Goal: Information Seeking & Learning: Learn about a topic

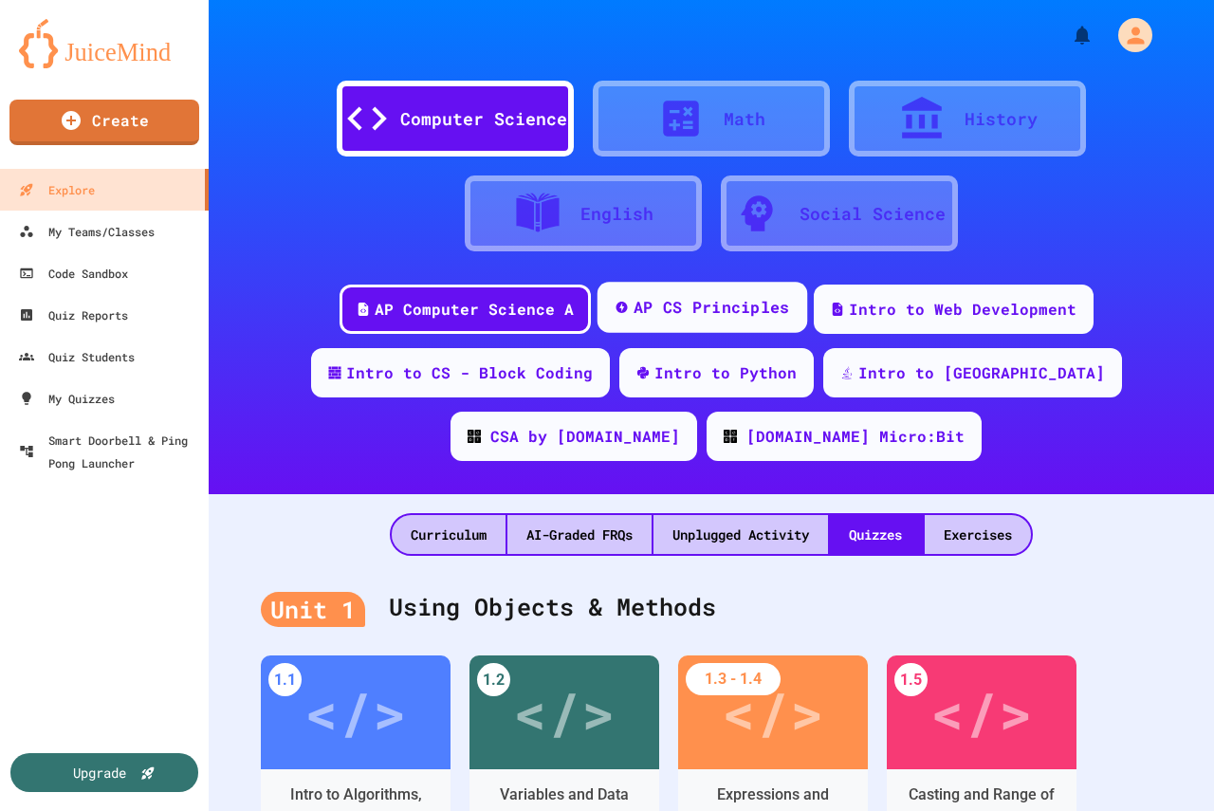
click at [705, 314] on div "AP CS Principles" at bounding box center [711, 308] width 157 height 24
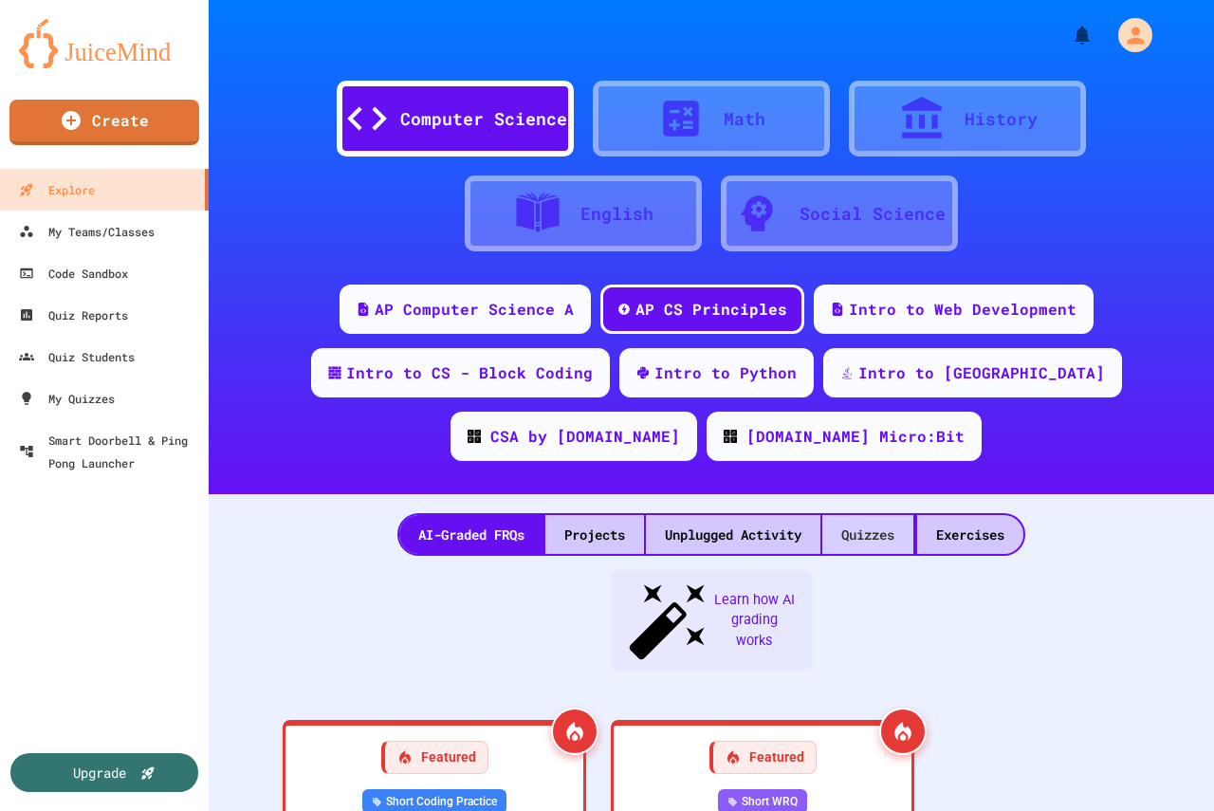
click at [858, 535] on div "Quizzes" at bounding box center [867, 534] width 91 height 39
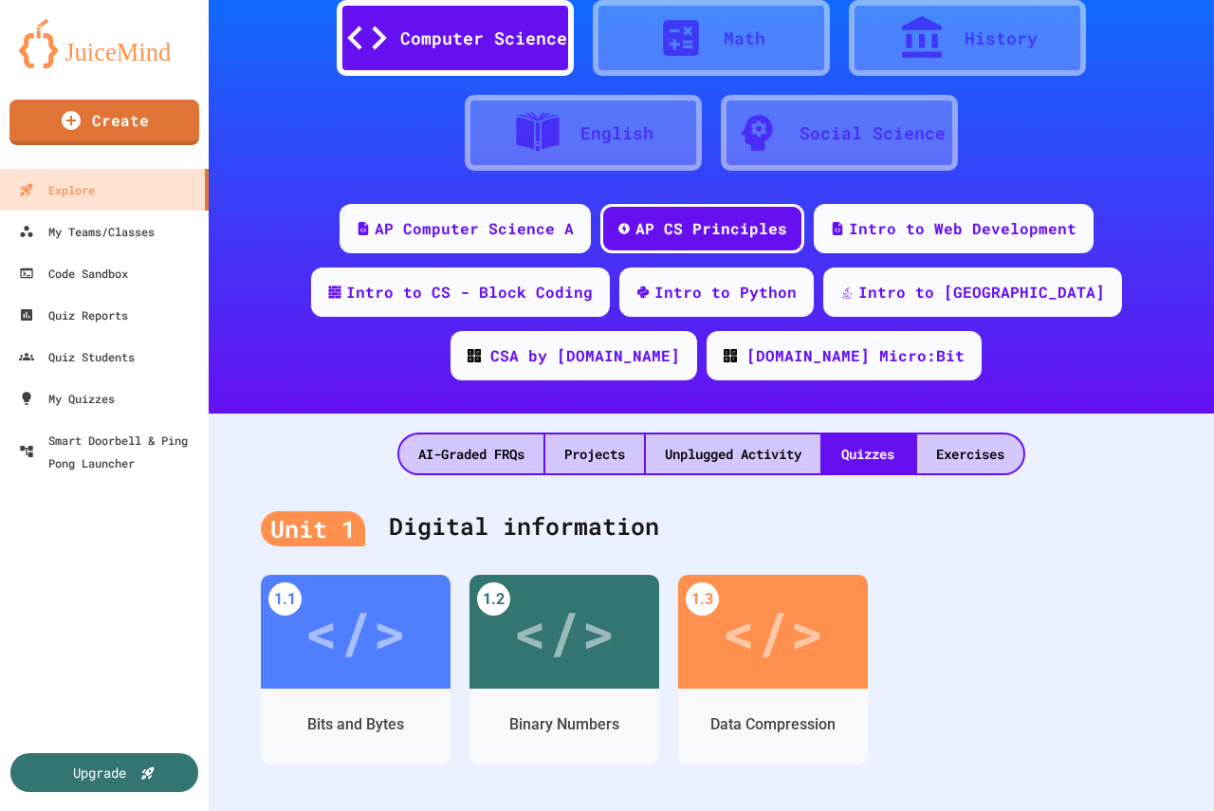
scroll to position [285, 0]
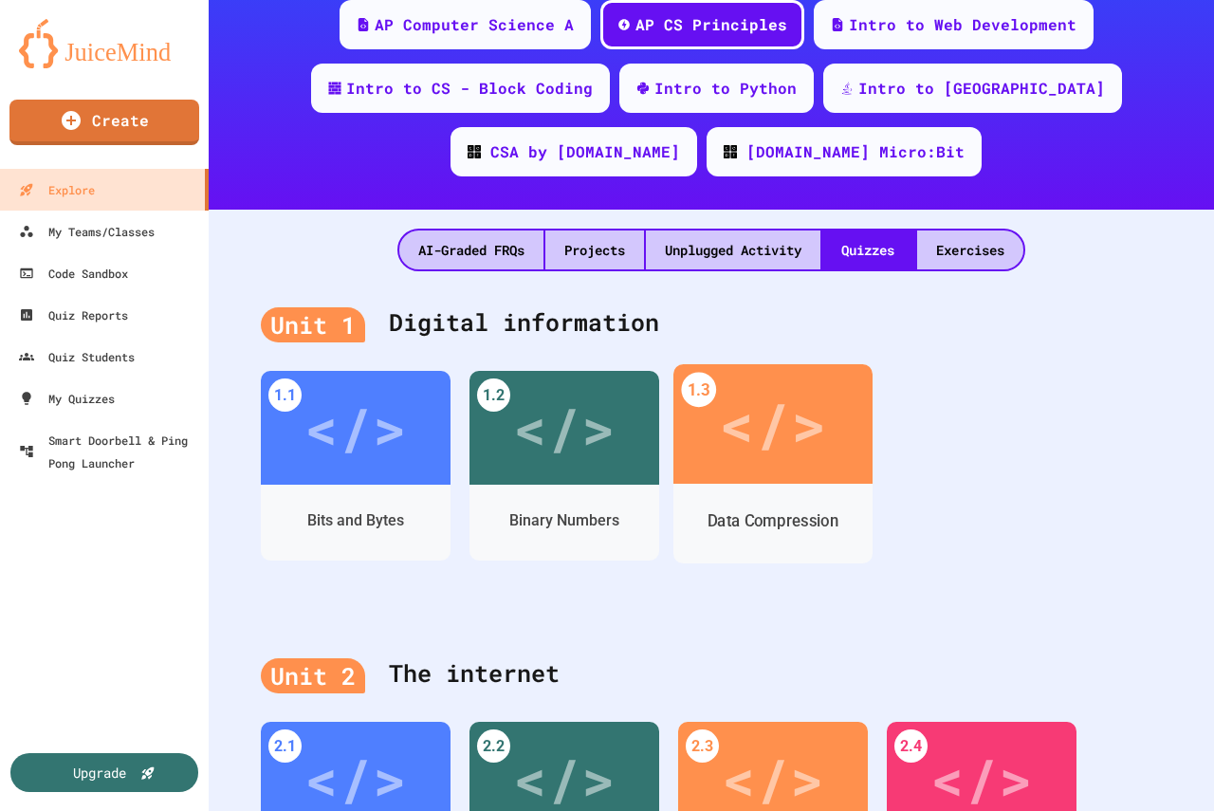
click at [782, 456] on div "</>" at bounding box center [772, 424] width 107 height 90
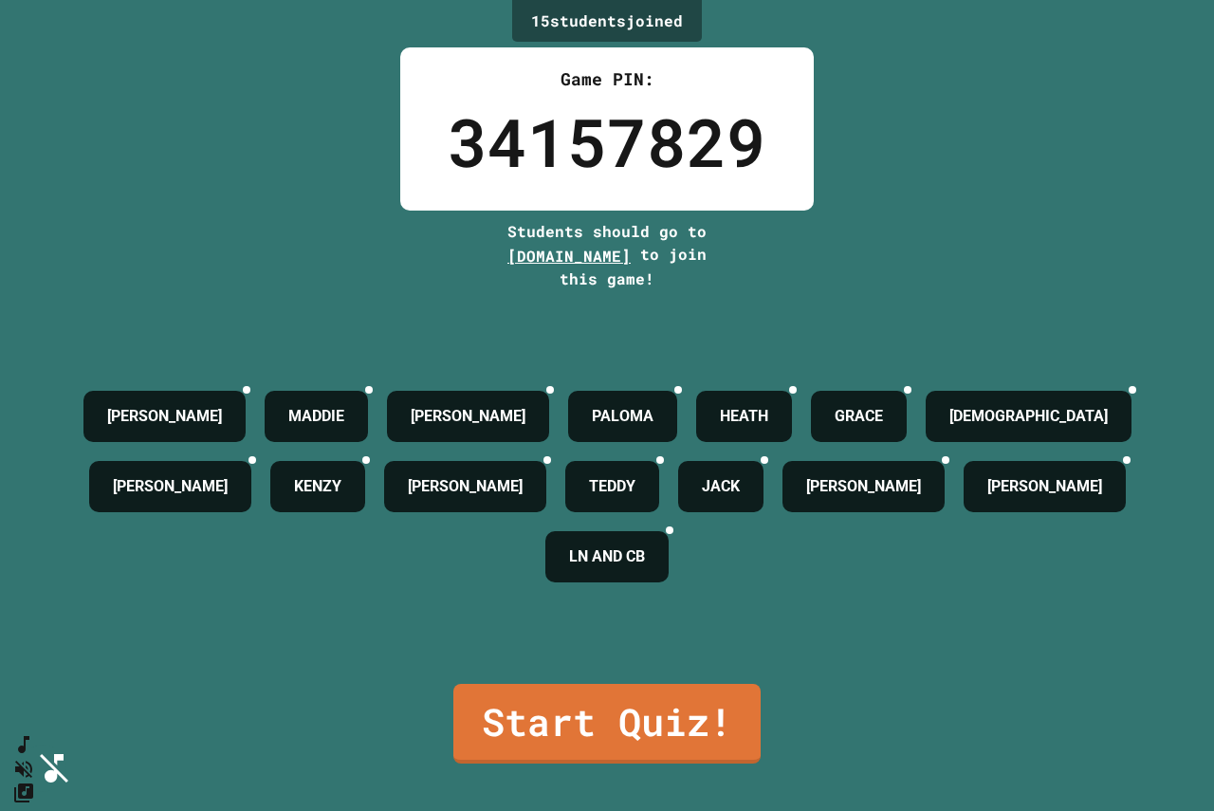
click at [628, 716] on link "Start Quiz!" at bounding box center [607, 721] width 304 height 83
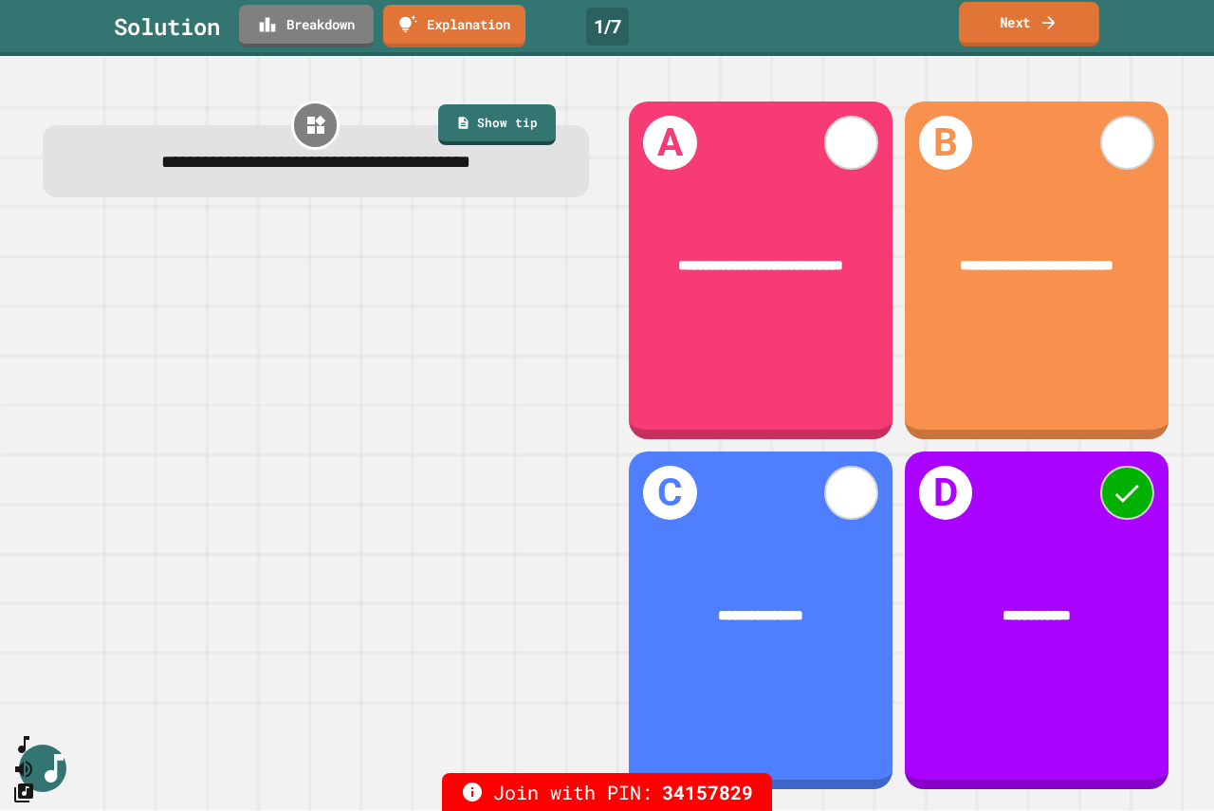
click at [1012, 17] on link "Next" at bounding box center [1029, 24] width 140 height 45
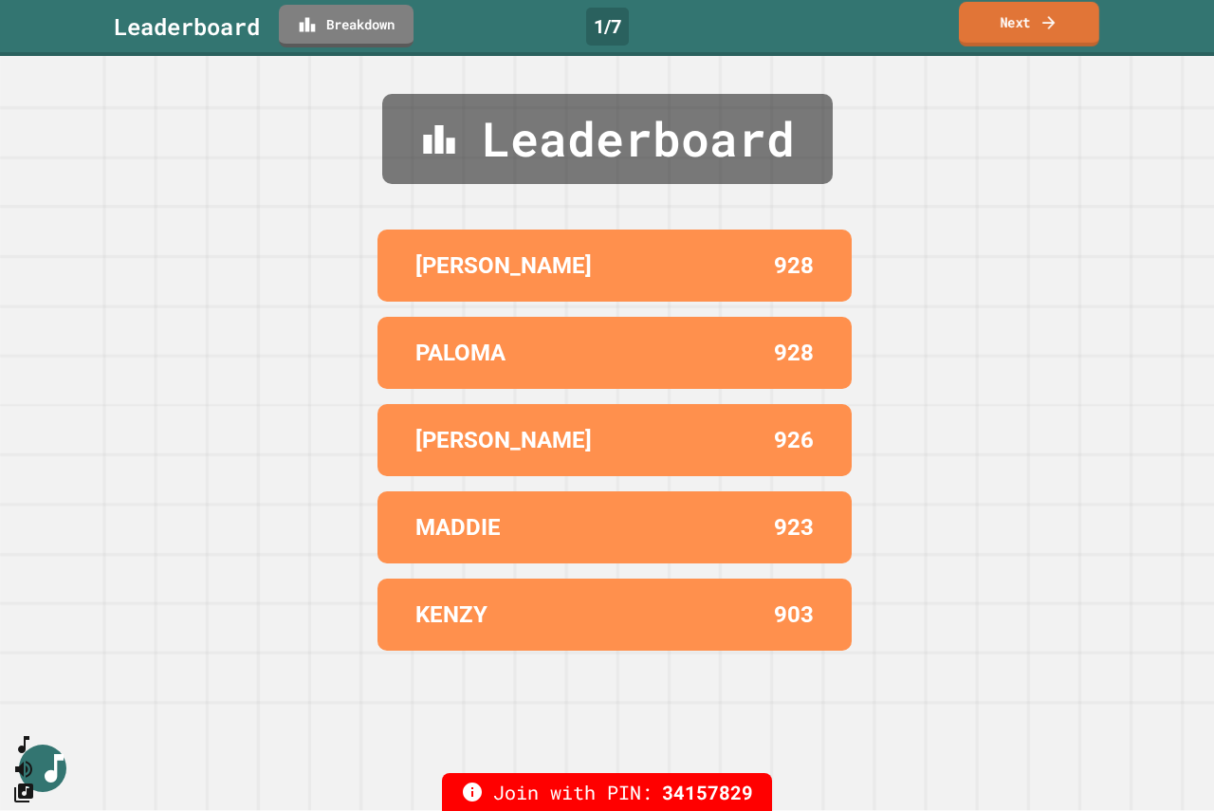
click at [1013, 14] on link "Next" at bounding box center [1029, 24] width 140 height 45
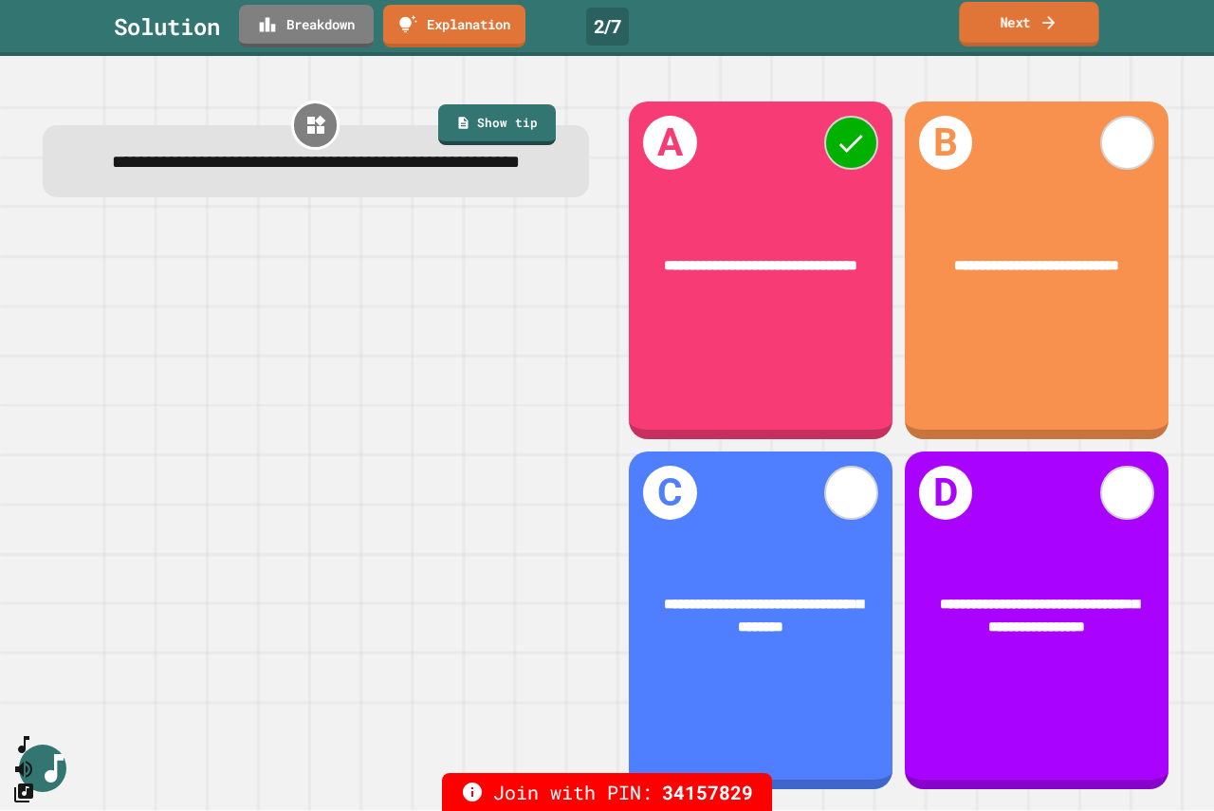
click at [1019, 11] on link "Next" at bounding box center [1028, 24] width 139 height 45
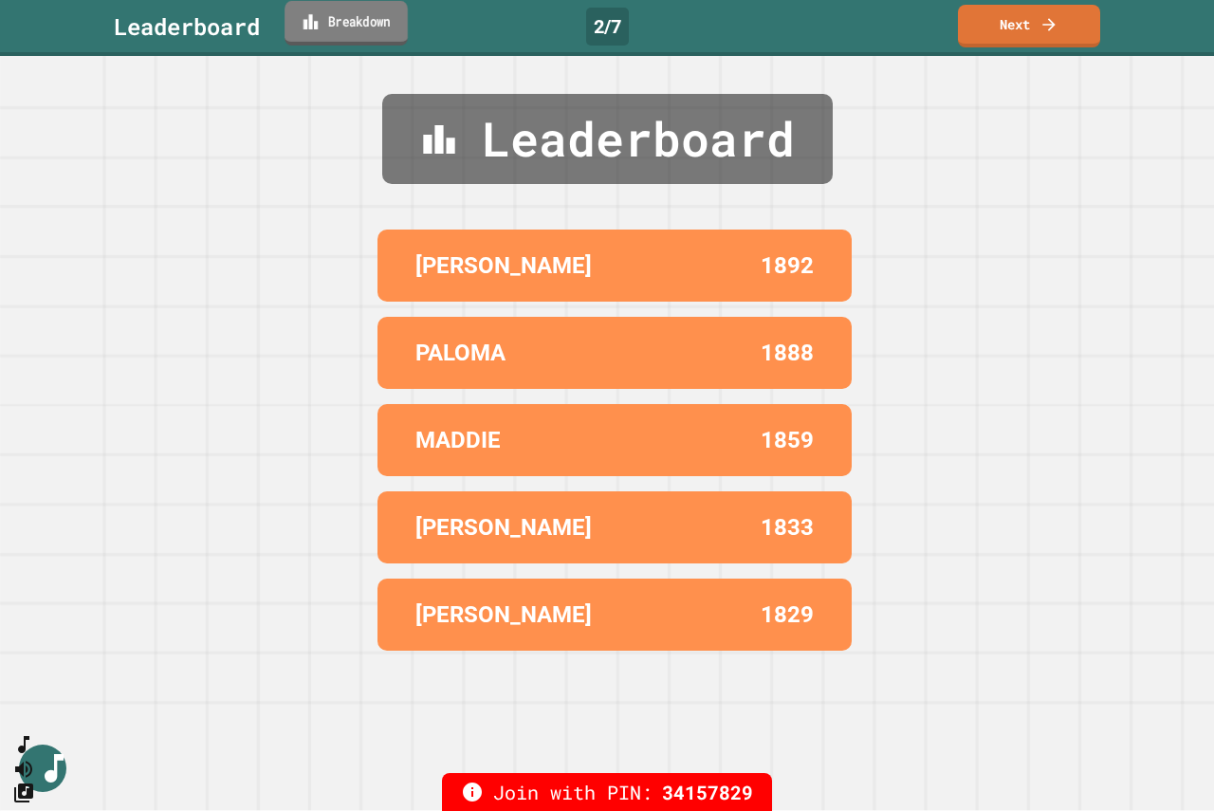
click at [329, 17] on link "Breakdown" at bounding box center [346, 23] width 123 height 45
click at [1030, 30] on link "Next" at bounding box center [1029, 24] width 144 height 45
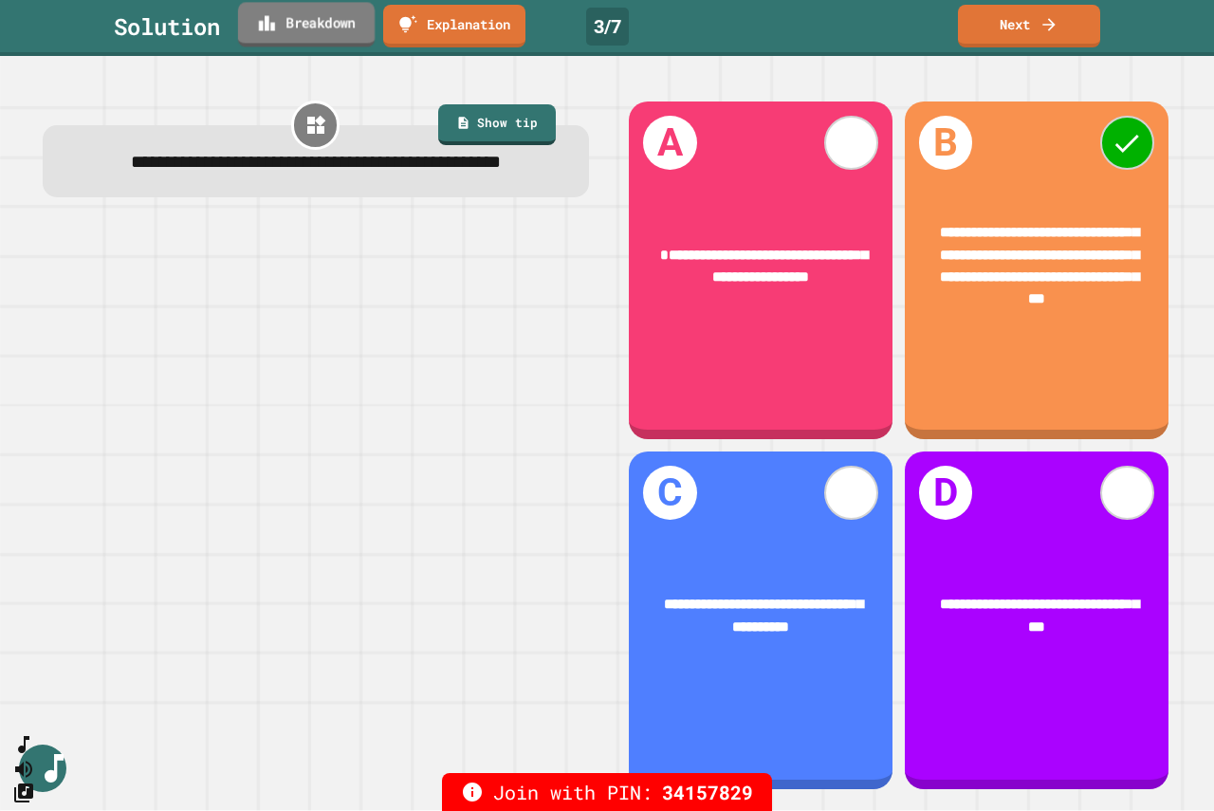
click at [280, 25] on link "Breakdown" at bounding box center [306, 24] width 137 height 45
click at [1019, 27] on link "Next" at bounding box center [1029, 24] width 140 height 45
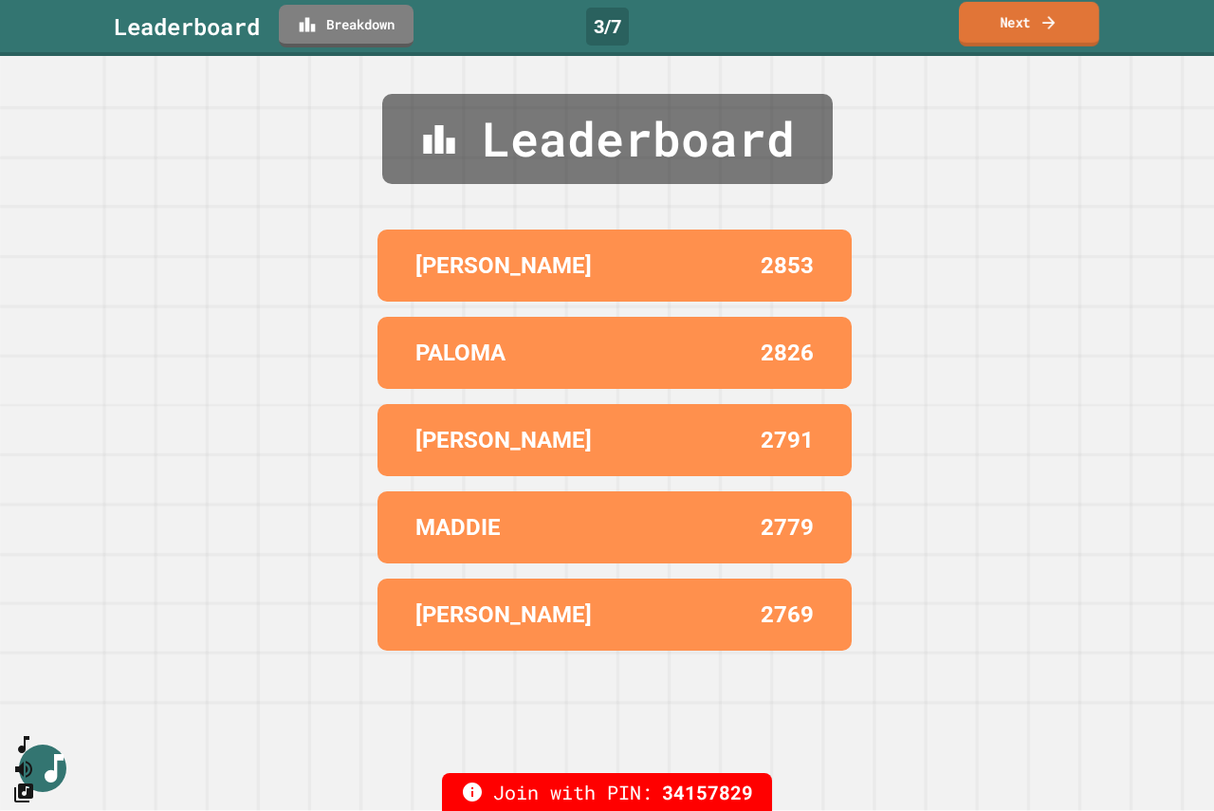
click at [1020, 27] on link "Next" at bounding box center [1029, 24] width 140 height 45
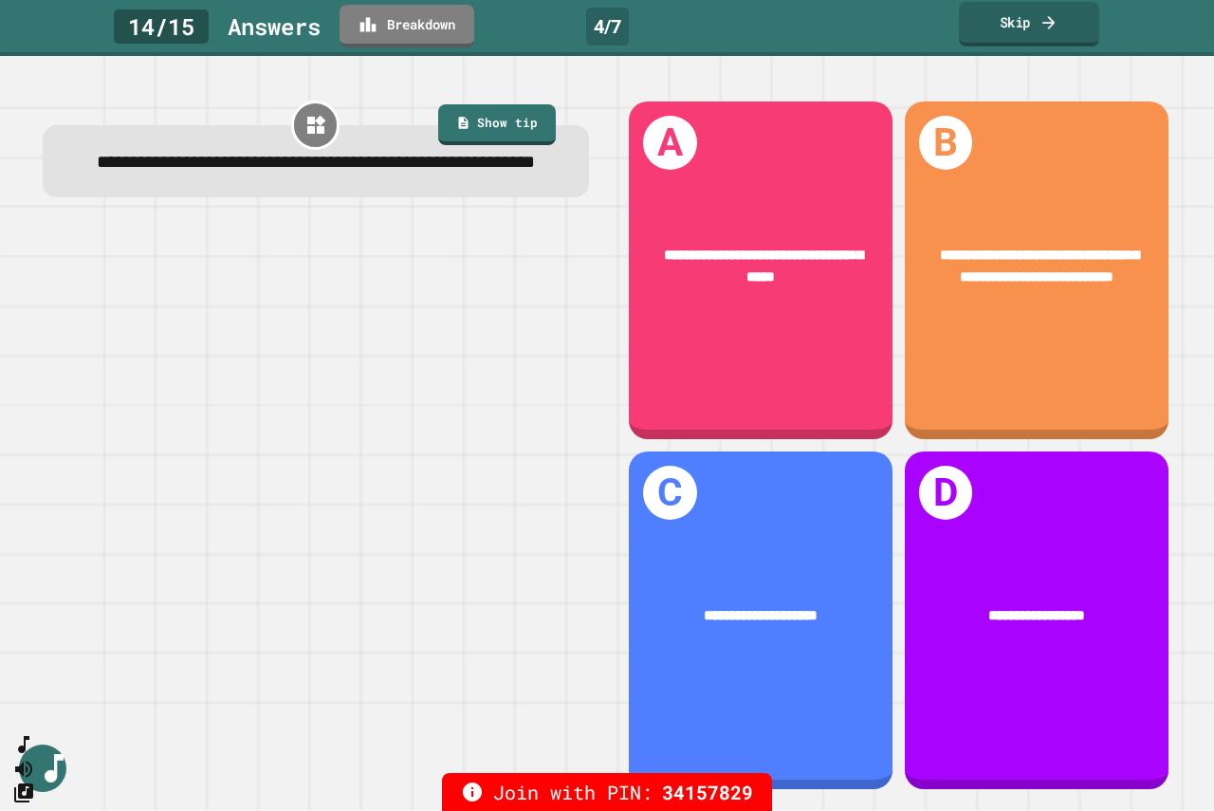
click at [1020, 13] on link "Skip" at bounding box center [1029, 24] width 140 height 45
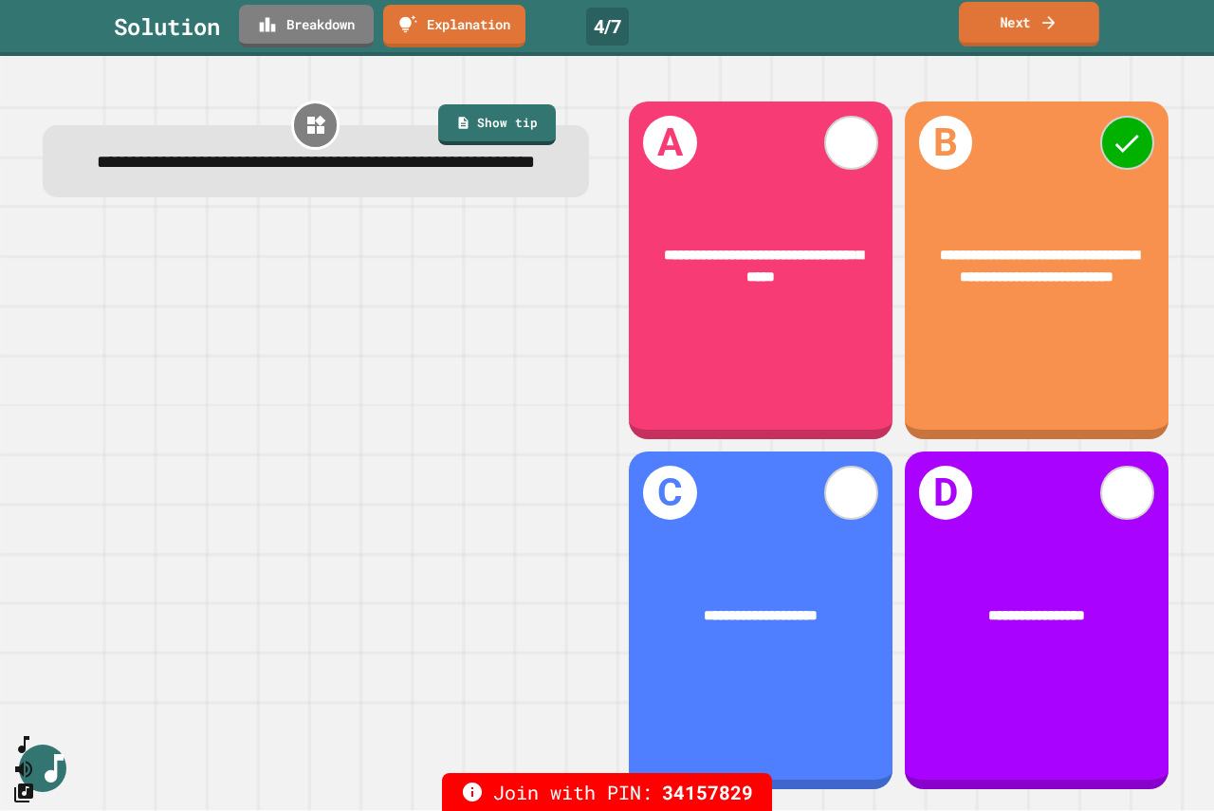
click at [1029, 16] on link "Next" at bounding box center [1029, 24] width 140 height 45
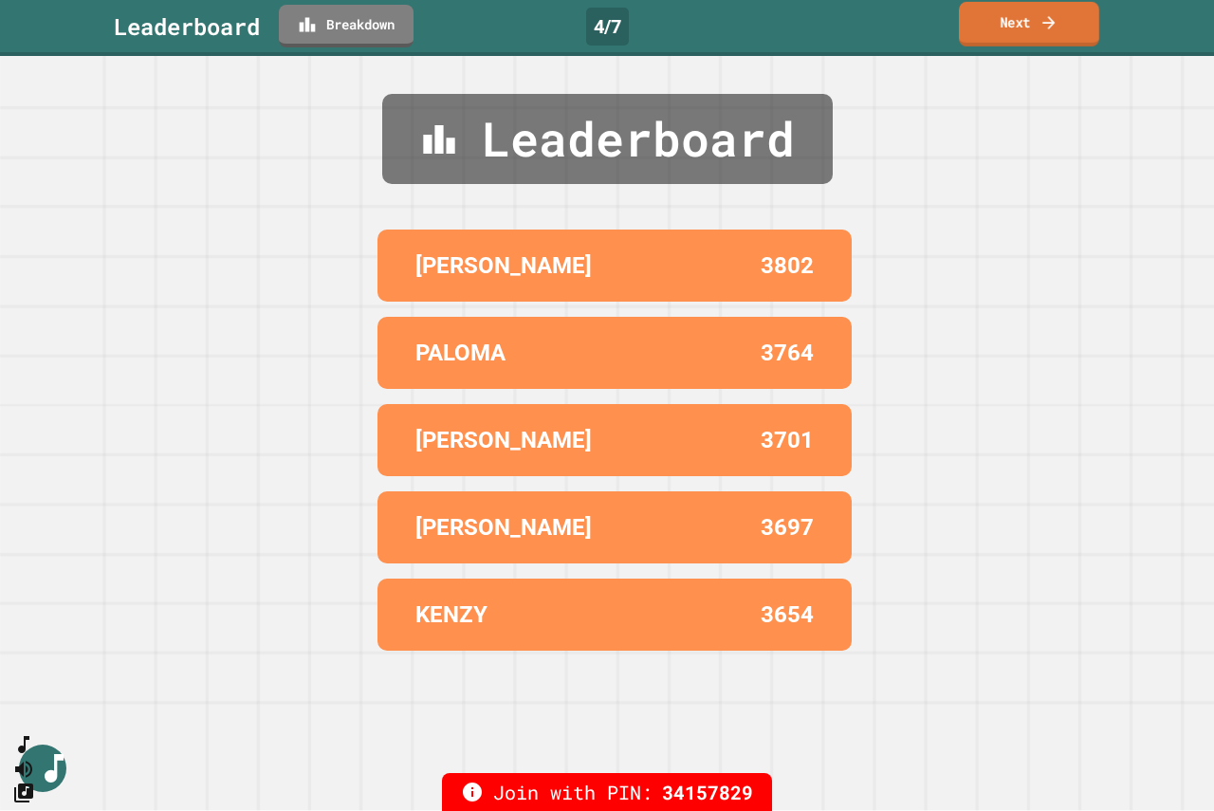
click at [1029, 16] on link "Next" at bounding box center [1029, 24] width 140 height 45
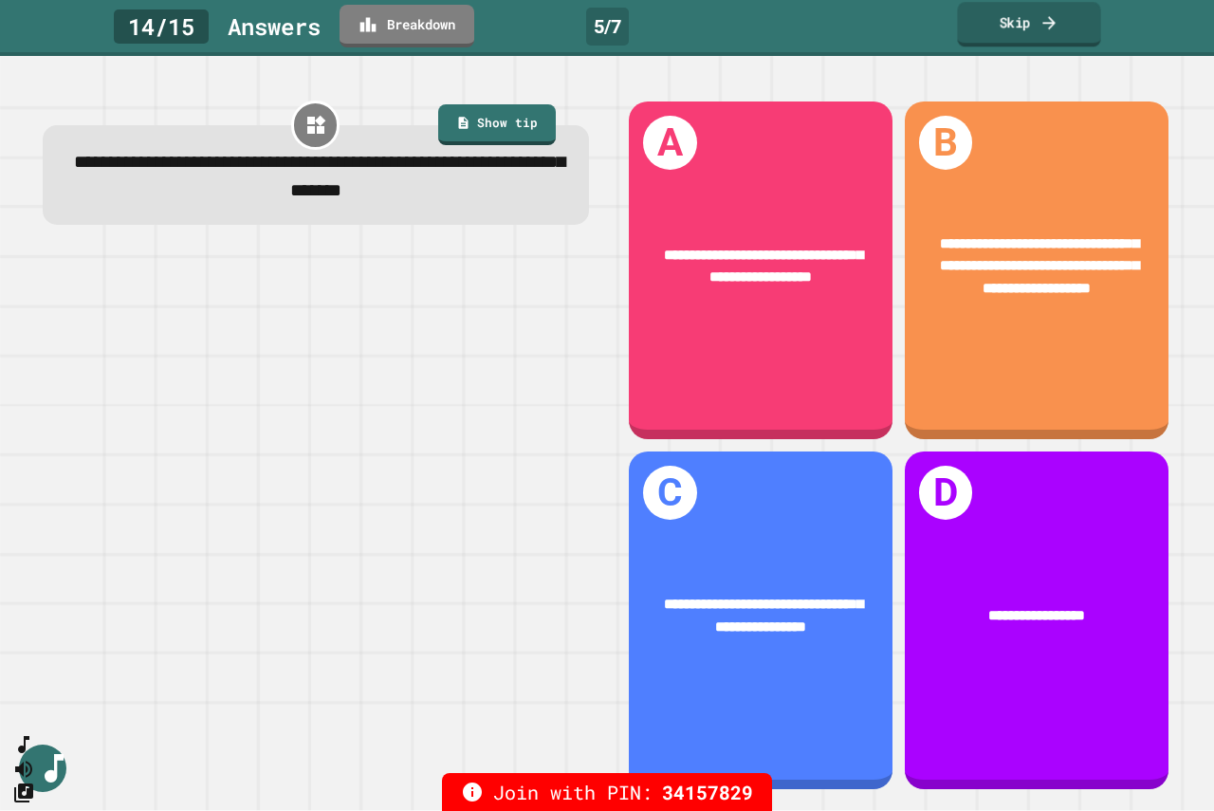
click at [1013, 13] on link "Skip" at bounding box center [1028, 24] width 143 height 45
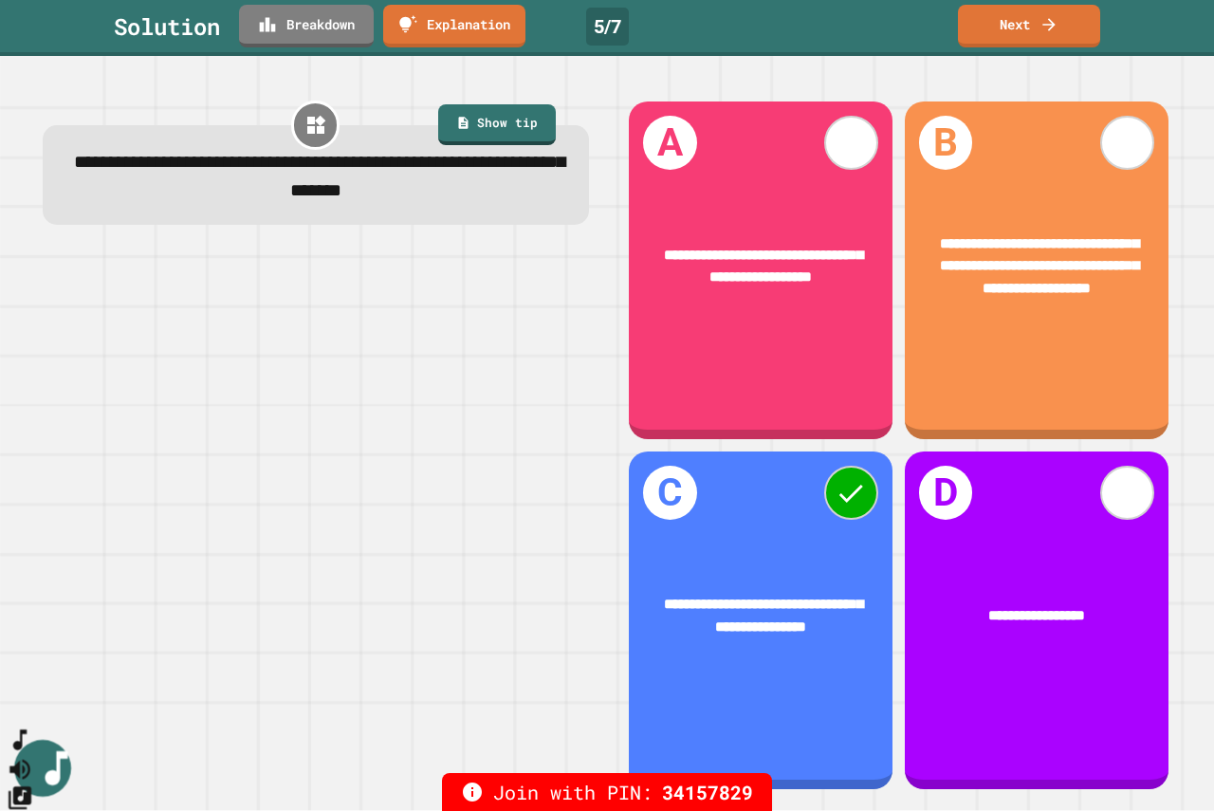
click at [28, 754] on icon "SpeedDial basic example" at bounding box center [21, 741] width 28 height 28
click at [34, 784] on icon "Change Music" at bounding box center [21, 798] width 28 height 28
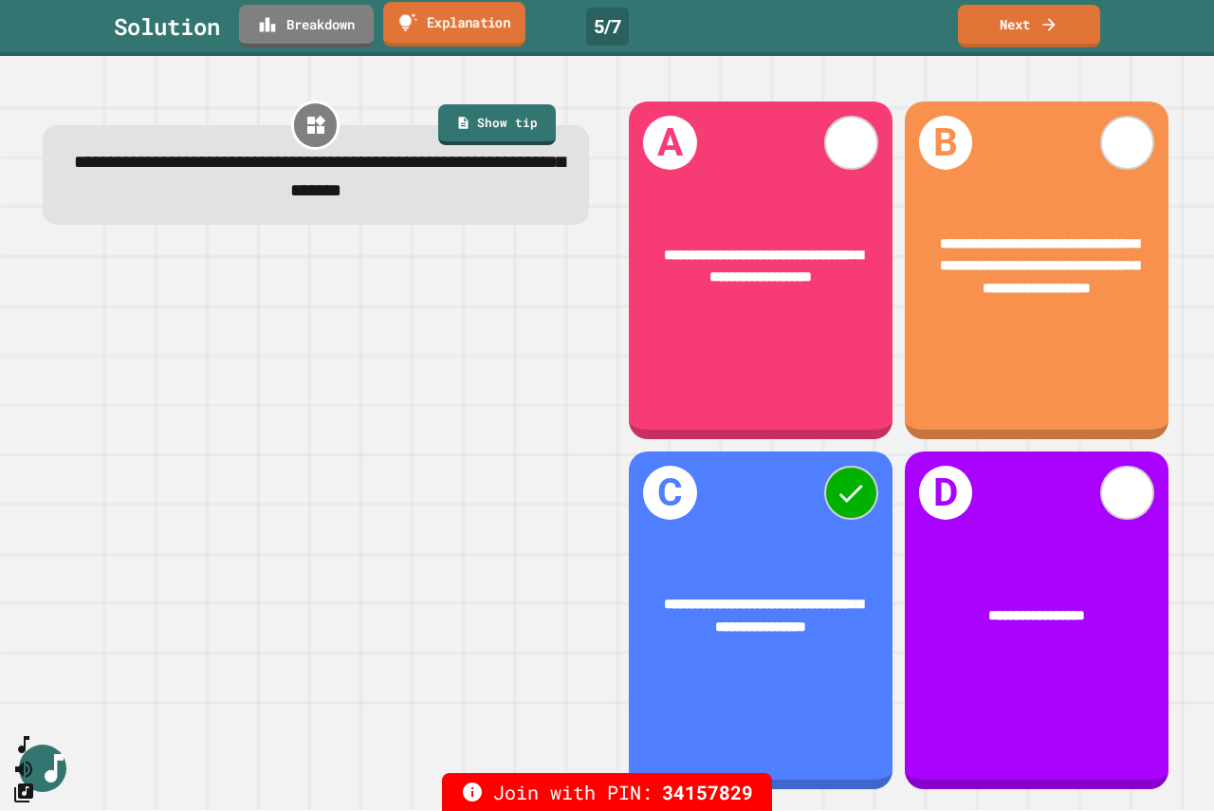
click at [486, 20] on link "Explanation" at bounding box center [454, 24] width 142 height 45
click at [1009, 21] on link "Next" at bounding box center [1029, 24] width 140 height 45
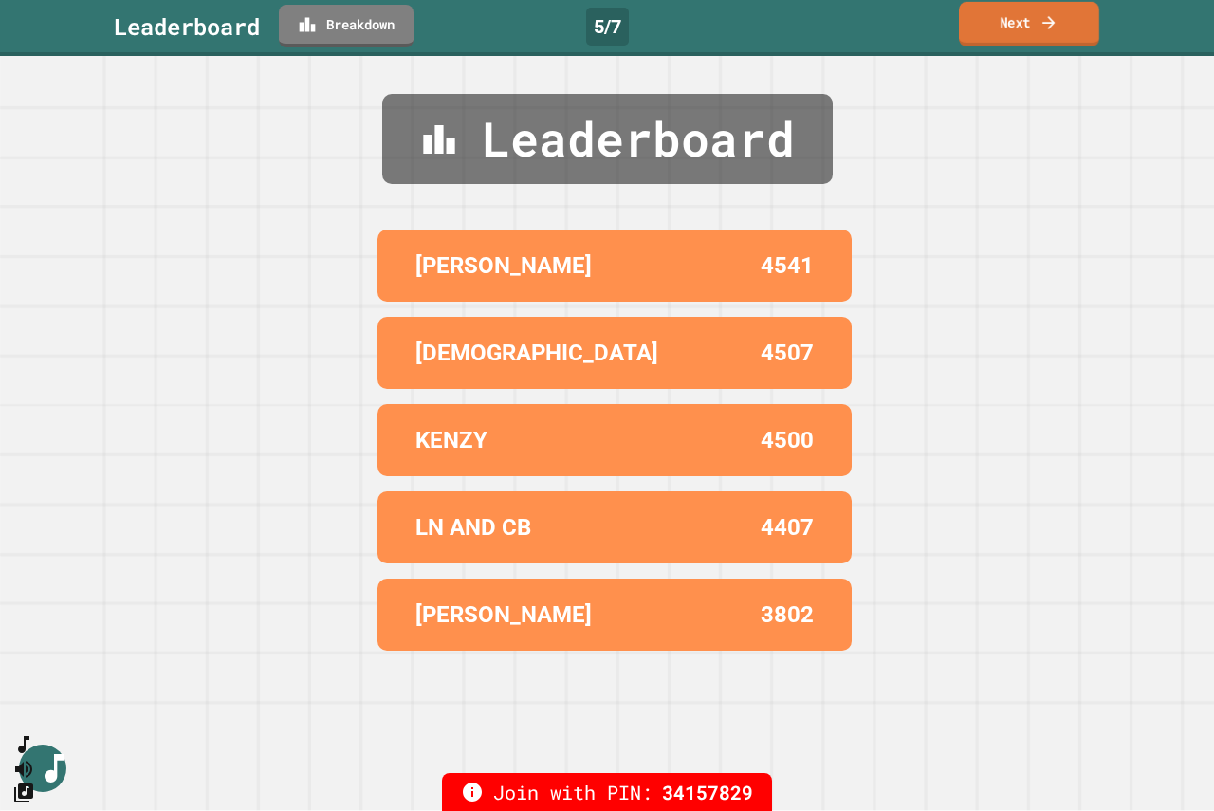
click at [1043, 22] on icon at bounding box center [1048, 21] width 12 height 13
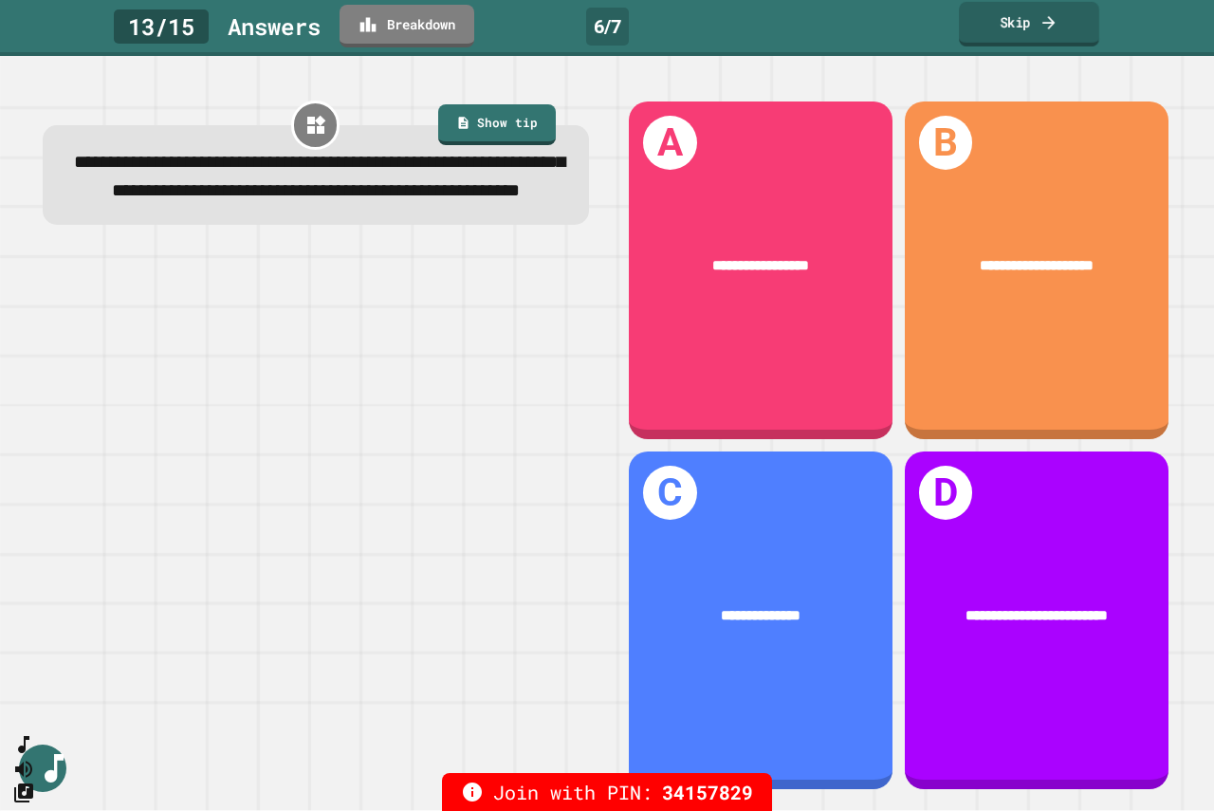
click at [1040, 25] on icon at bounding box center [1049, 22] width 19 height 20
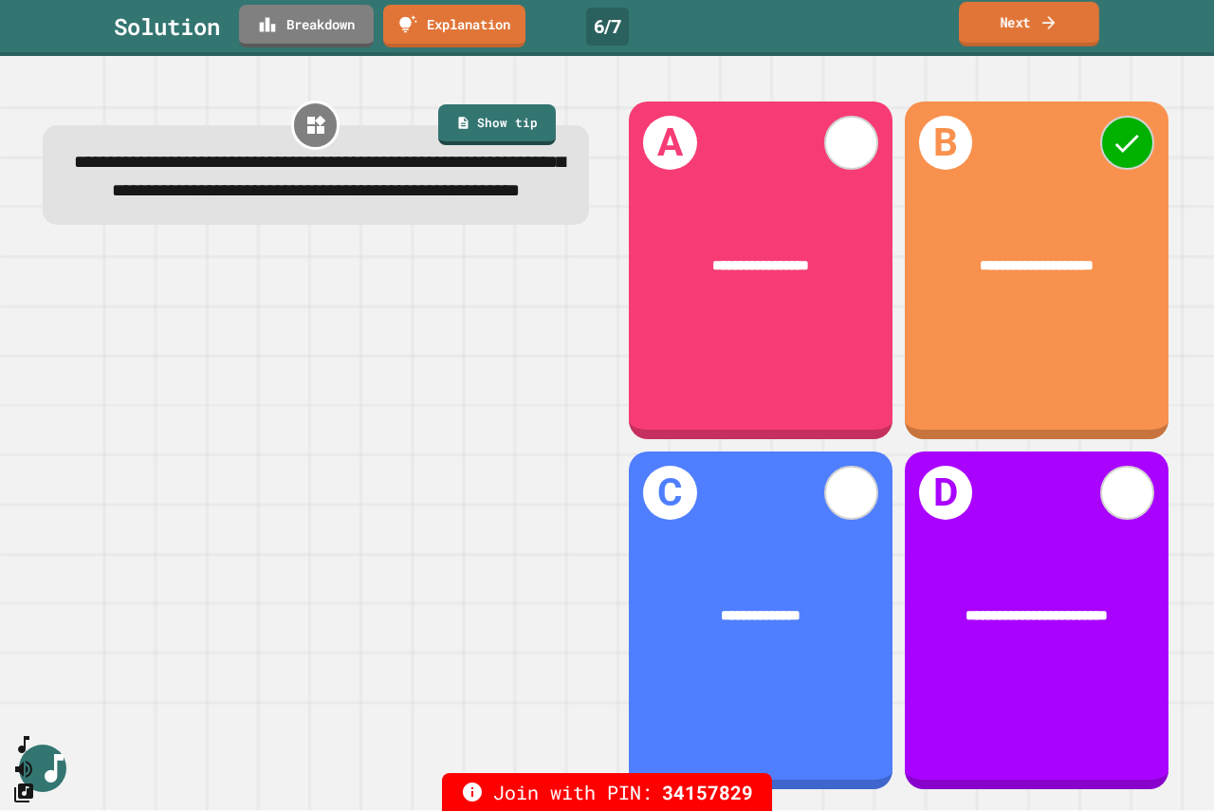
click at [1027, 19] on link "Next" at bounding box center [1029, 24] width 140 height 45
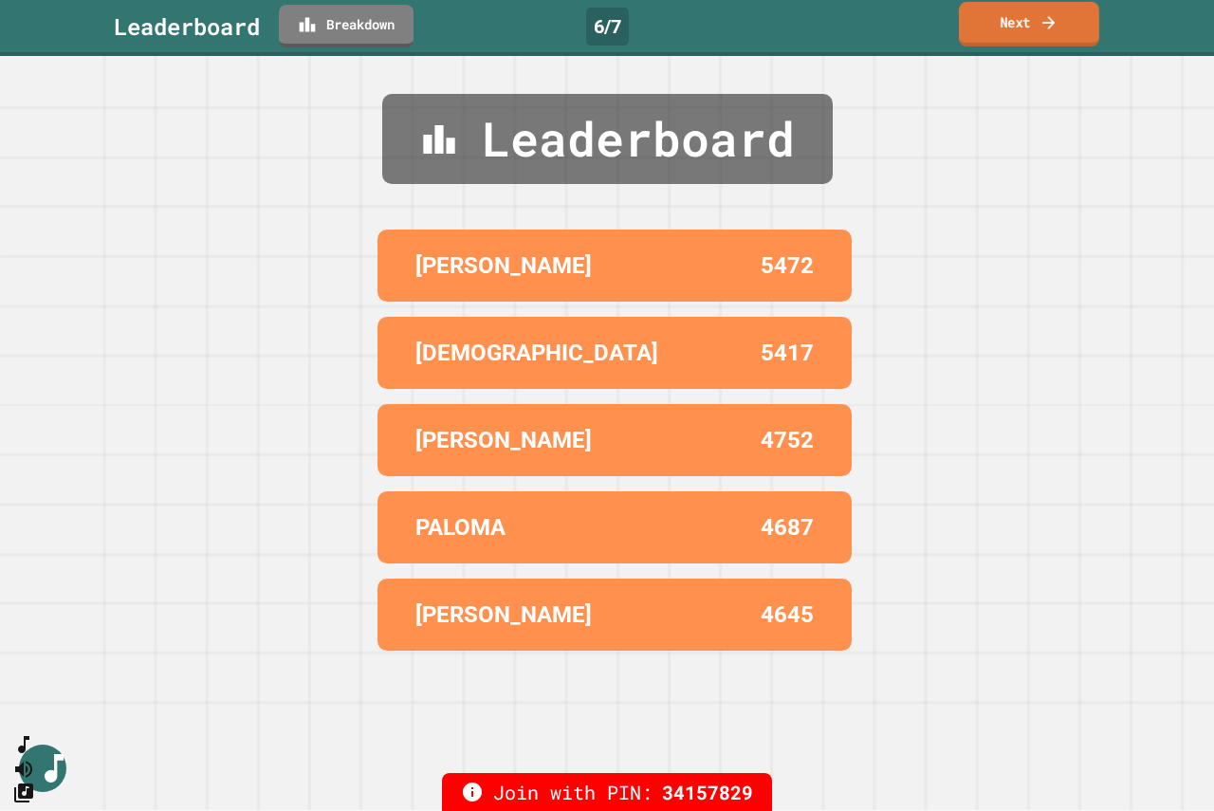
click at [1028, 19] on link "Next" at bounding box center [1029, 24] width 140 height 45
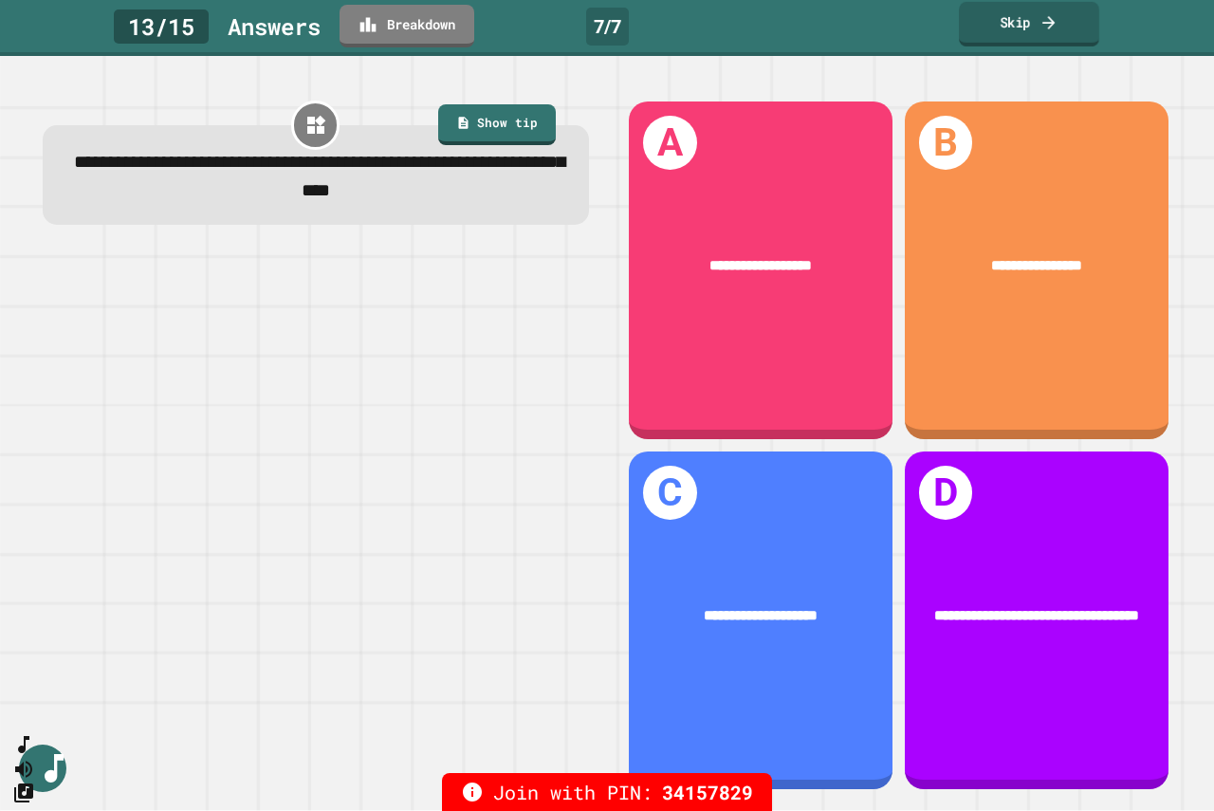
click at [1025, 25] on link "Skip" at bounding box center [1029, 24] width 140 height 45
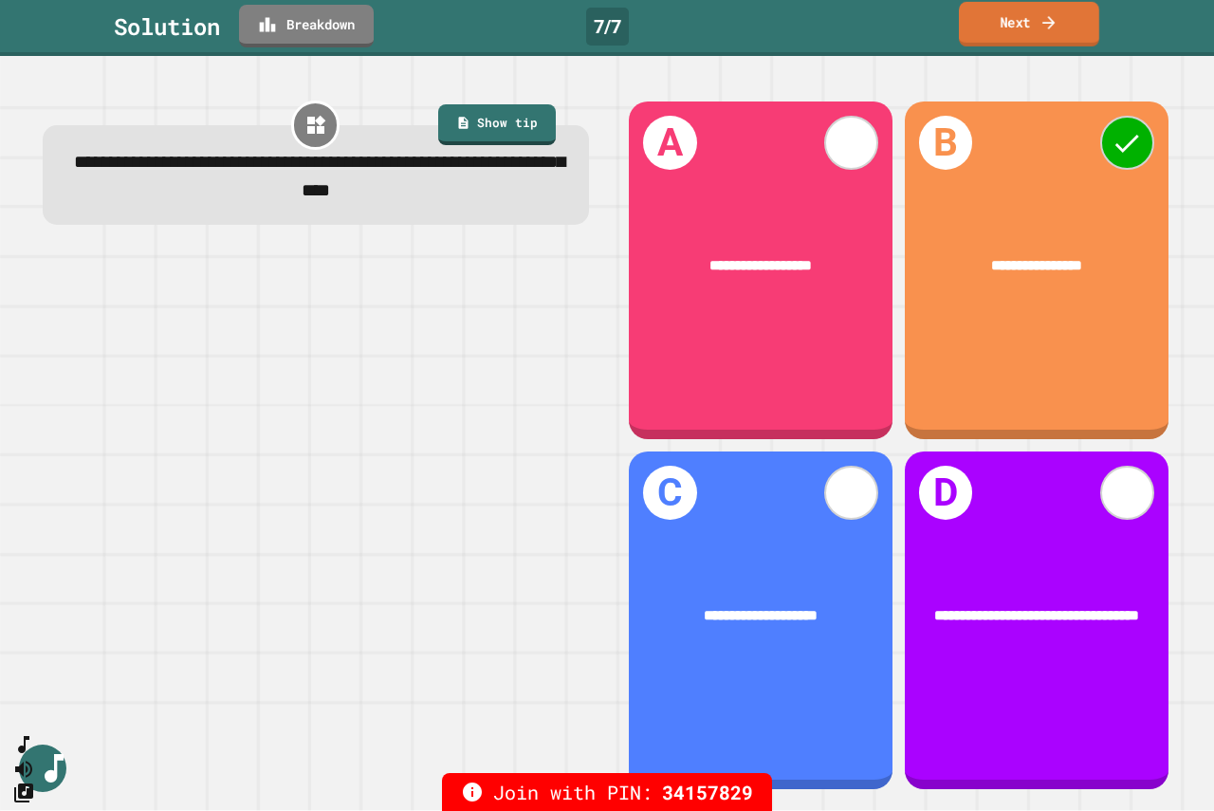
click at [1021, 19] on link "Next" at bounding box center [1029, 24] width 140 height 45
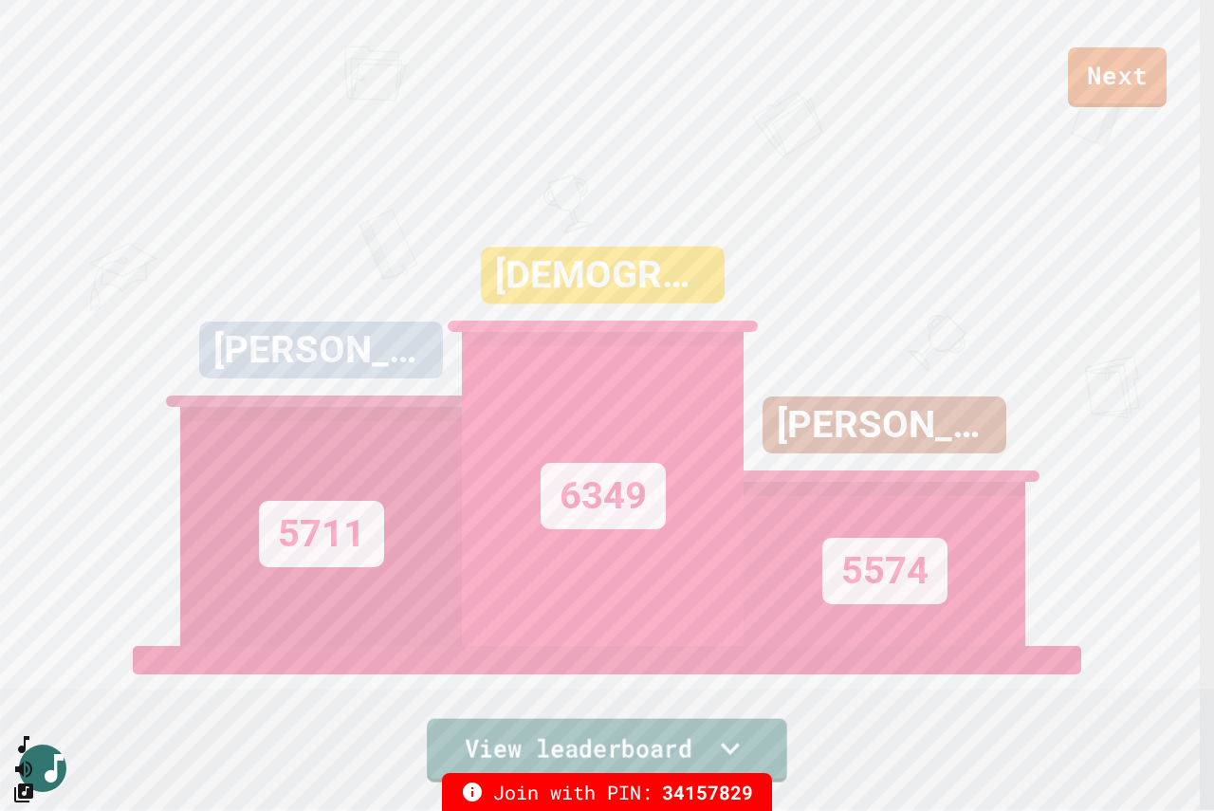
click at [697, 739] on link "View leaderboard" at bounding box center [607, 751] width 360 height 64
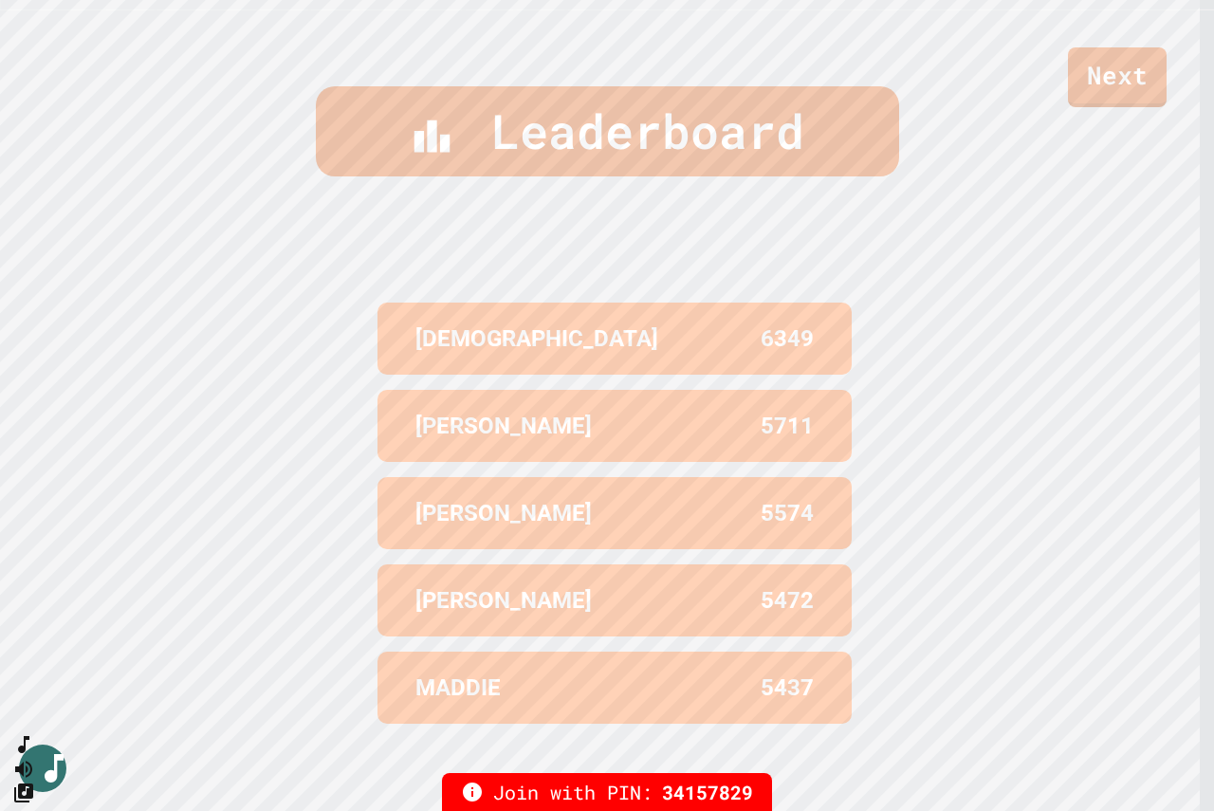
scroll to position [804, 0]
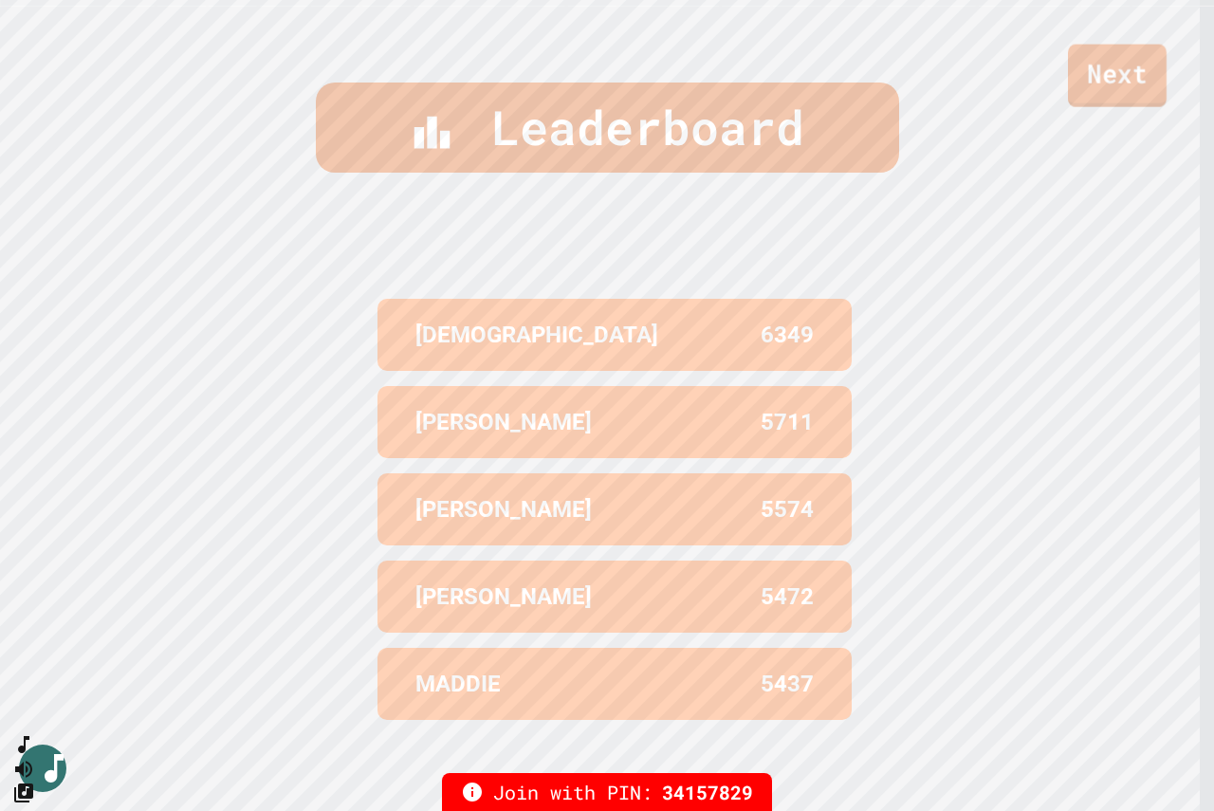
click at [1116, 80] on link "Next" at bounding box center [1117, 76] width 99 height 63
